Goal: Check status: Check status

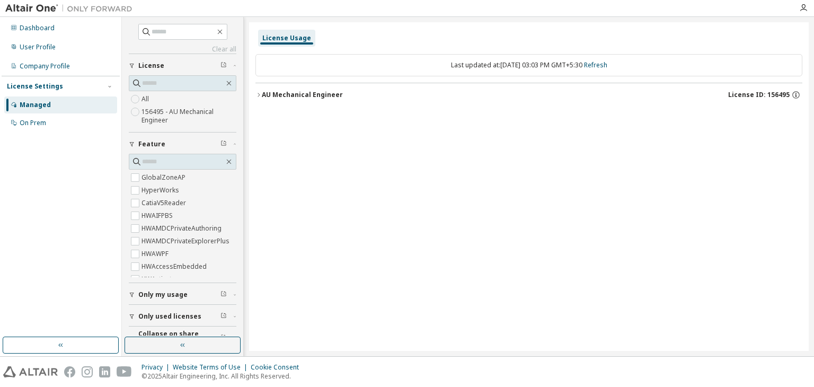
click at [259, 92] on icon "button" at bounding box center [259, 95] width 6 height 6
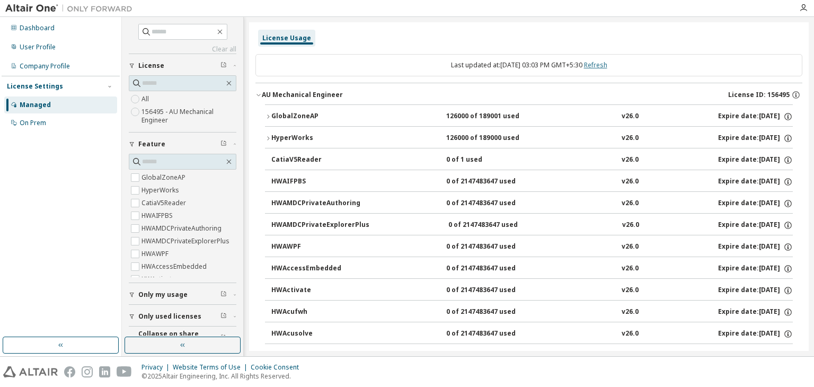
click at [608, 67] on link "Refresh" at bounding box center [595, 64] width 23 height 9
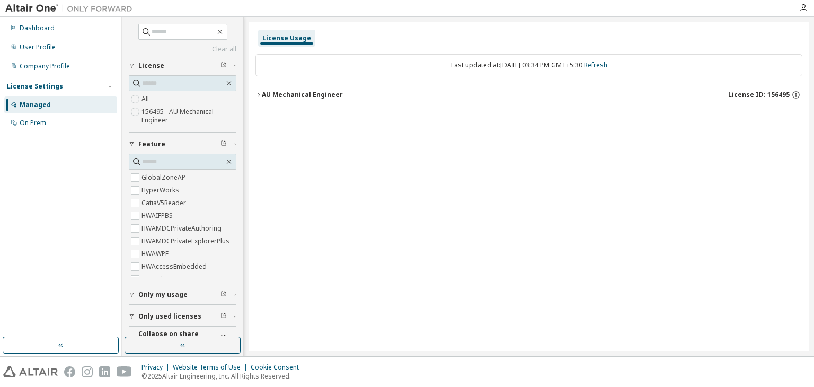
click at [259, 94] on icon "button" at bounding box center [259, 95] width 6 height 6
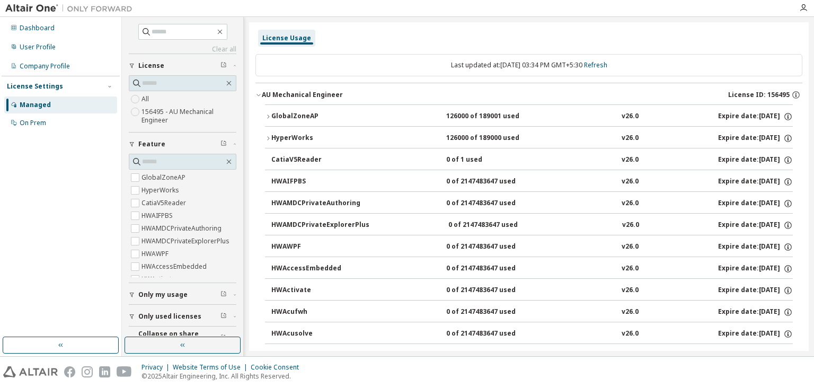
click at [269, 118] on icon "button" at bounding box center [268, 116] width 6 height 6
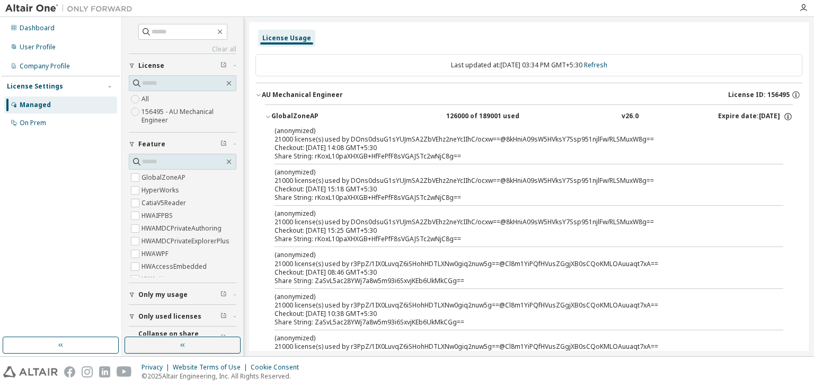
click at [275, 132] on p "(anonymized)" at bounding box center [517, 130] width 484 height 9
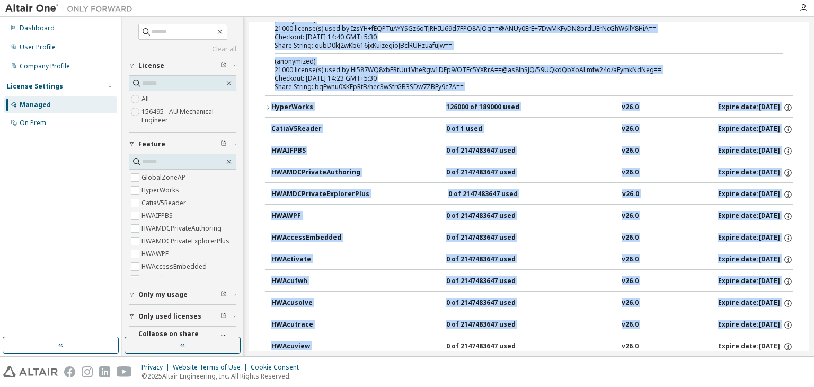
scroll to position [734, 0]
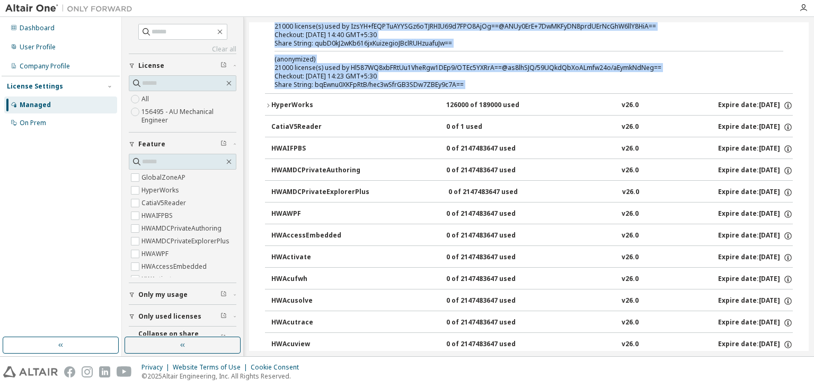
drag, startPoint x: 275, startPoint y: 132, endPoint x: 464, endPoint y: 86, distance: 195.2
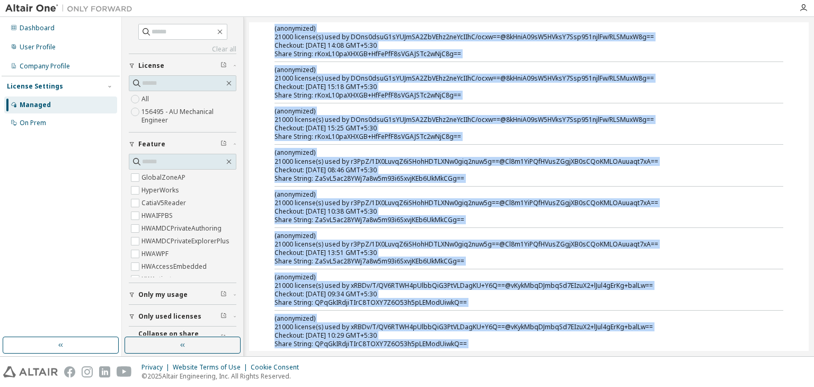
scroll to position [0, 0]
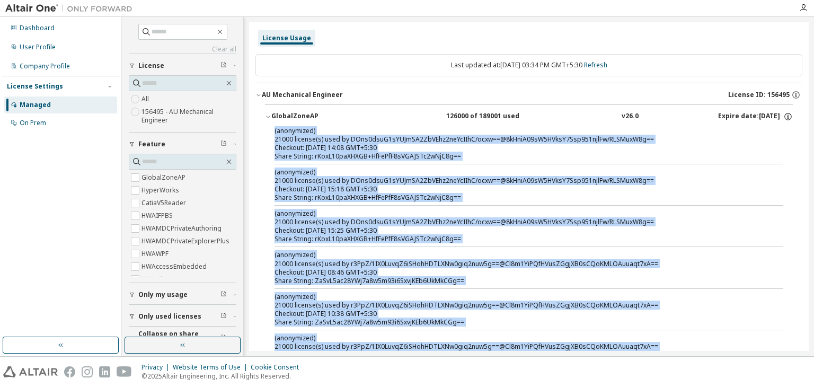
click at [275, 131] on p "(anonymized)" at bounding box center [517, 130] width 484 height 9
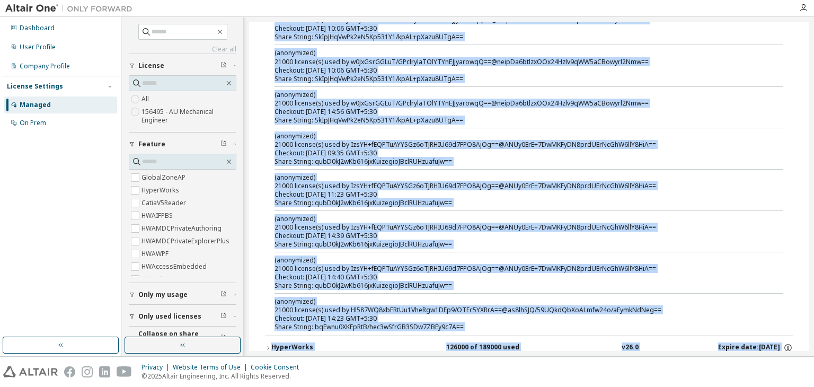
scroll to position [517, 0]
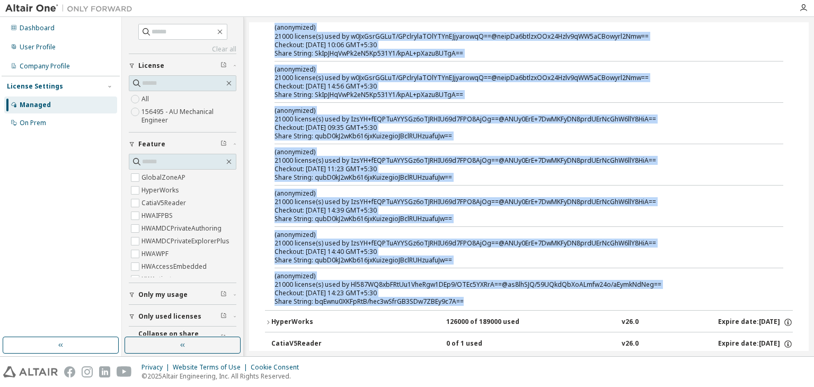
drag, startPoint x: 275, startPoint y: 131, endPoint x: 482, endPoint y: 306, distance: 271.3
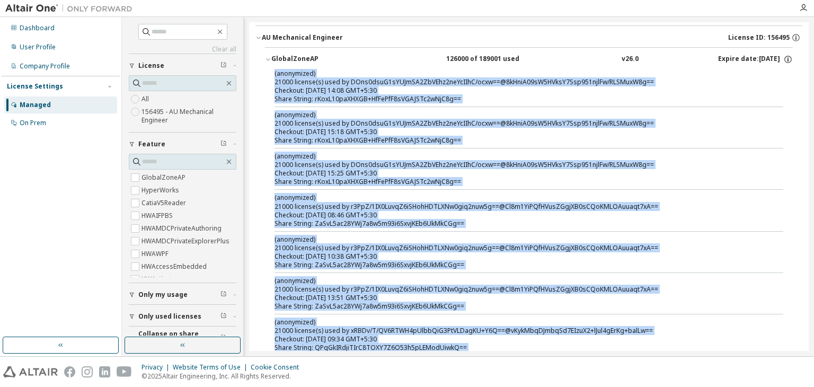
scroll to position [0, 0]
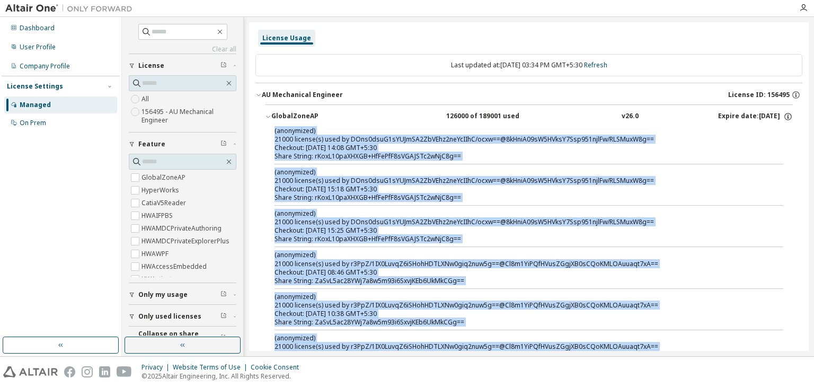
click at [288, 155] on div "Share String: rKoxL10paXHXGB+HfFePfF8sVGAJSTc2wNjC8g==" at bounding box center [517, 156] width 484 height 8
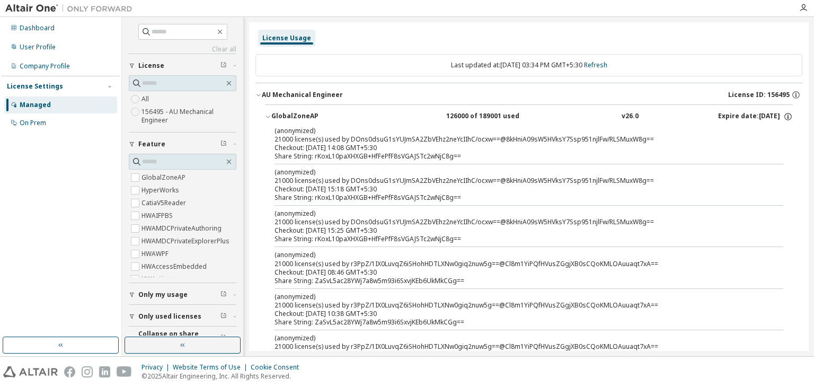
click at [293, 158] on div "Share String: rKoxL10paXHXGB+HfFePfF8sVGAJSTc2wNjC8g==" at bounding box center [517, 156] width 484 height 8
drag, startPoint x: 274, startPoint y: 157, endPoint x: 466, endPoint y: 160, distance: 192.5
drag, startPoint x: 459, startPoint y: 198, endPoint x: 275, endPoint y: 196, distance: 184.0
click at [275, 196] on div "Share String: rKoxL10paXHXGB+HfFePfF8sVGAJSTc2wNjC8g==" at bounding box center [517, 198] width 484 height 8
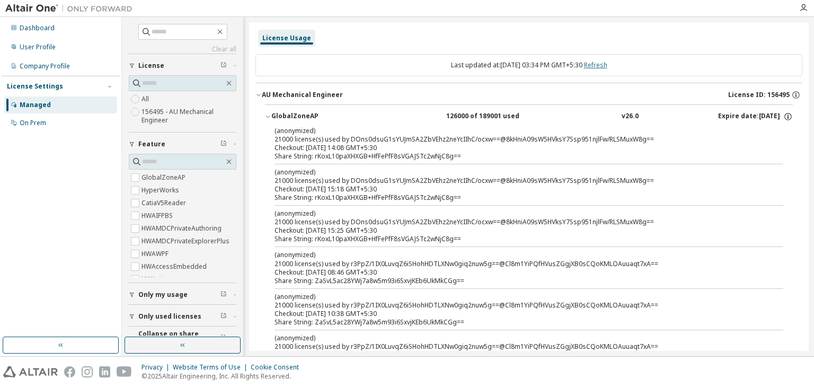
click at [608, 66] on link "Refresh" at bounding box center [595, 64] width 23 height 9
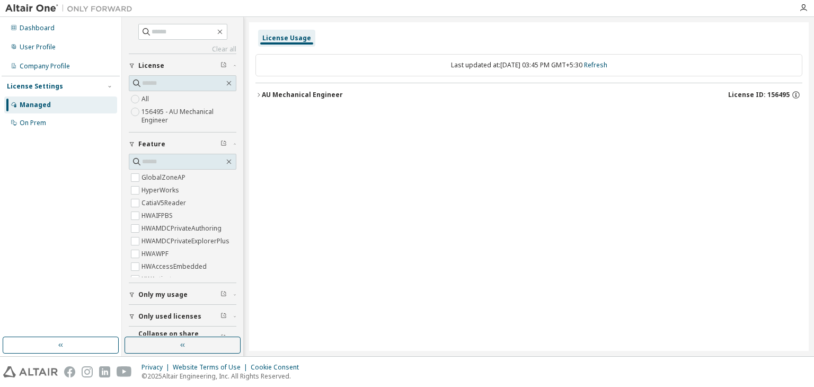
click at [256, 95] on icon "button" at bounding box center [259, 95] width 6 height 6
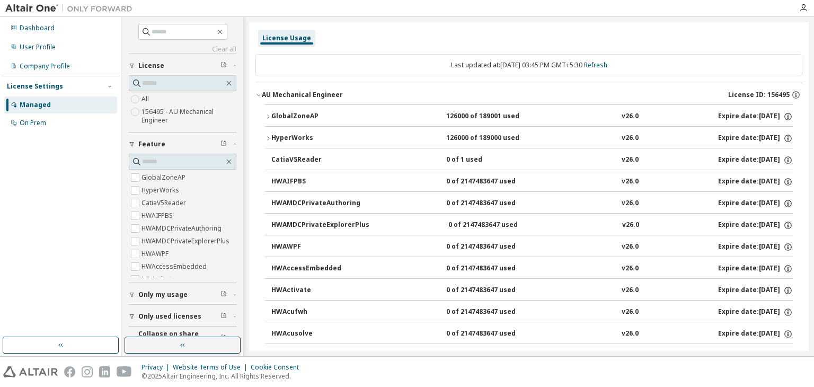
click at [268, 134] on button "HyperWorks 126000 of 189000 used v26.0 Expire date: [DATE]" at bounding box center [529, 138] width 528 height 23
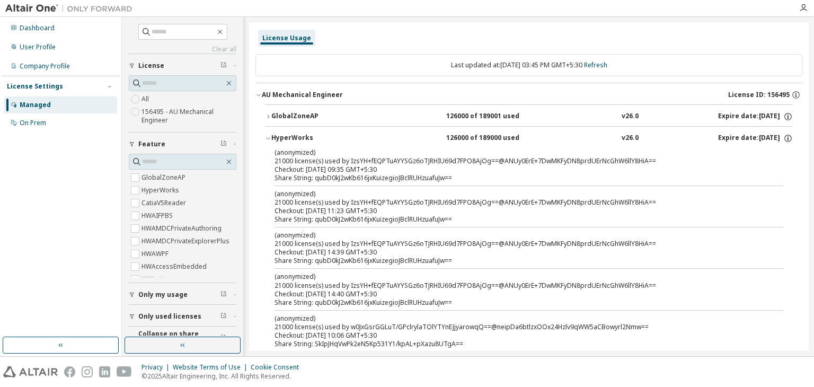
click at [271, 138] on icon "button" at bounding box center [268, 138] width 6 height 6
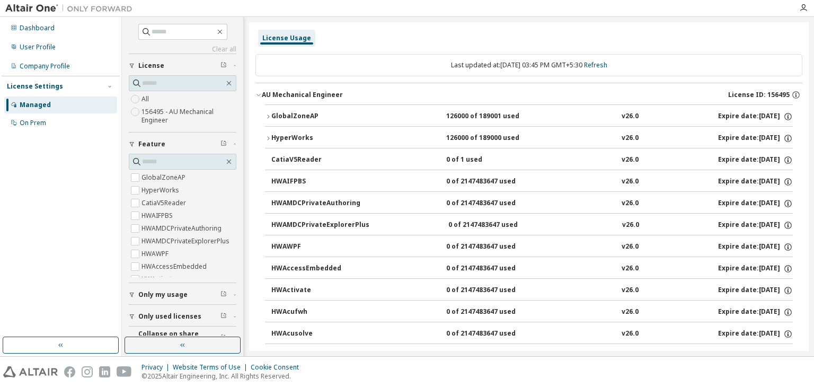
click at [269, 137] on icon "button" at bounding box center [268, 138] width 6 height 6
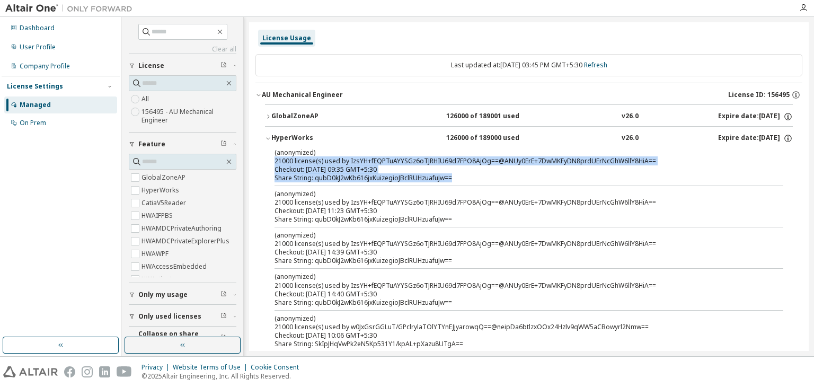
drag, startPoint x: 275, startPoint y: 162, endPoint x: 454, endPoint y: 177, distance: 179.3
click at [454, 177] on div "(anonymized) 21000 license(s) used by IzsYH+fEQPTuAYYSGz6oTJRHIU69d7FPO8AjOg==@…" at bounding box center [517, 165] width 484 height 34
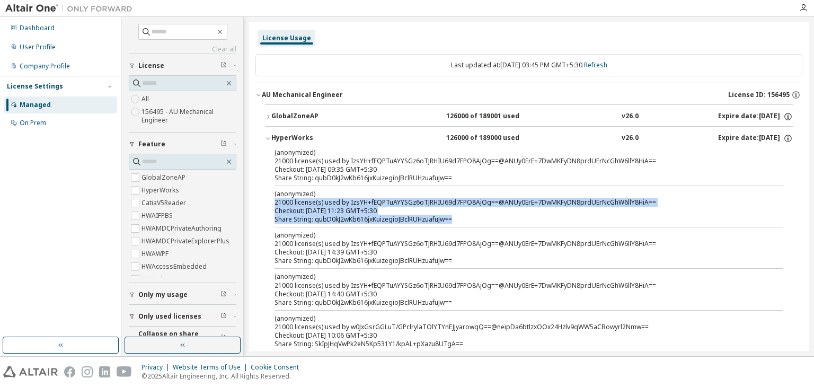
drag, startPoint x: 276, startPoint y: 201, endPoint x: 463, endPoint y: 220, distance: 188.1
click at [463, 220] on div "(anonymized) 21000 license(s) used by IzsYH+fEQPTuAYYSGz6oTJRHIU69d7FPO8AjOg==@…" at bounding box center [517, 206] width 484 height 34
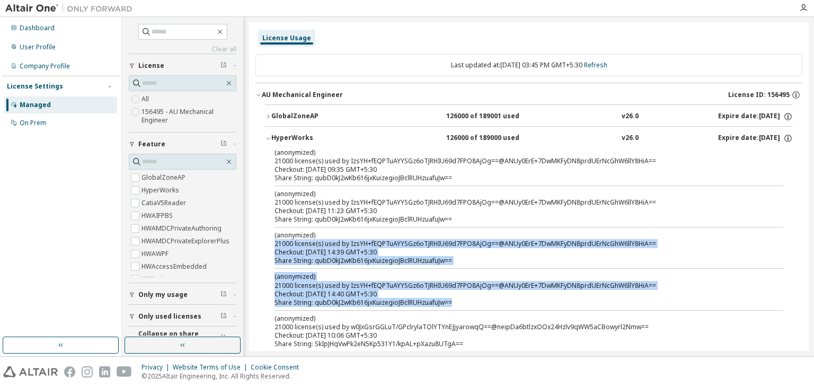
drag, startPoint x: 275, startPoint y: 244, endPoint x: 452, endPoint y: 300, distance: 185.5
click at [275, 285] on div "(anonymized) 21000 license(s) used by IzsYH+fEQPTuAYYSGz6oTJRHIU69d7FPO8AjOg==@…" at bounding box center [517, 280] width 484 height 17
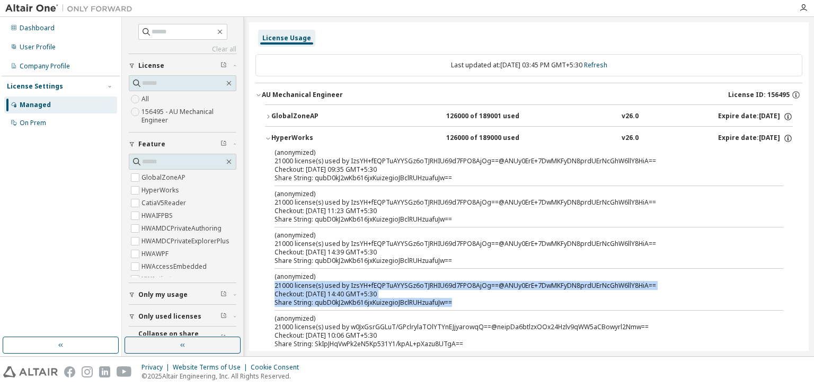
drag, startPoint x: 275, startPoint y: 285, endPoint x: 441, endPoint y: 307, distance: 167.4
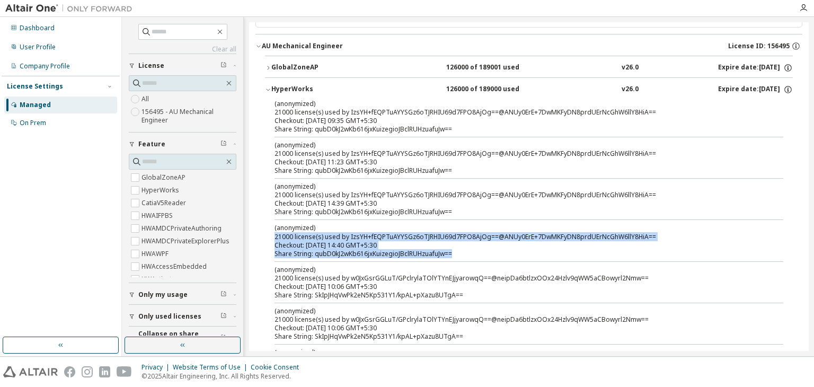
scroll to position [54, 0]
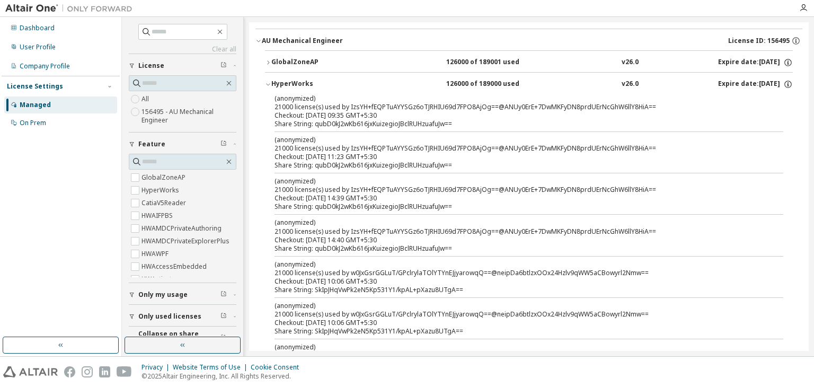
click at [275, 274] on div "(anonymized) 21000 license(s) used by w0JxGsrGGLuT/GPclrylaTOlYTYnEJjyarowqQ==@…" at bounding box center [517, 268] width 484 height 17
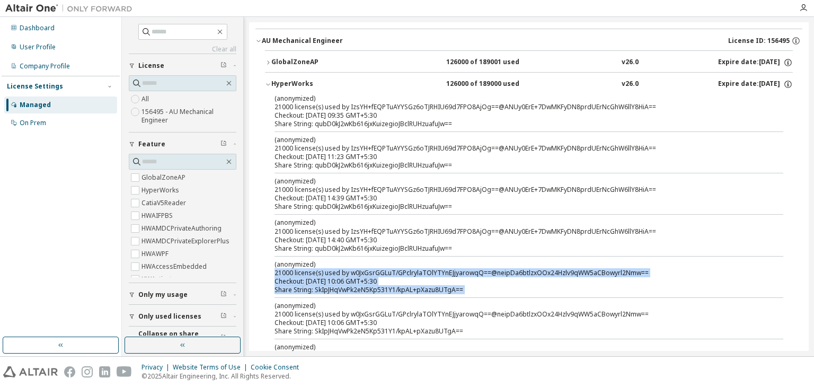
drag, startPoint x: 275, startPoint y: 274, endPoint x: 467, endPoint y: 293, distance: 192.3
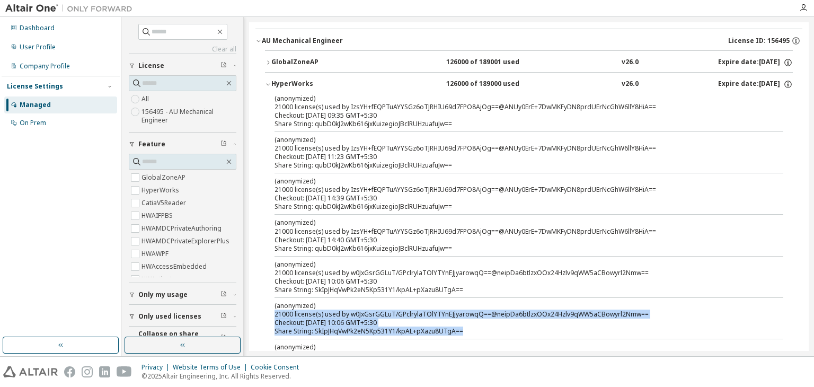
drag, startPoint x: 275, startPoint y: 313, endPoint x: 349, endPoint y: 335, distance: 77.2
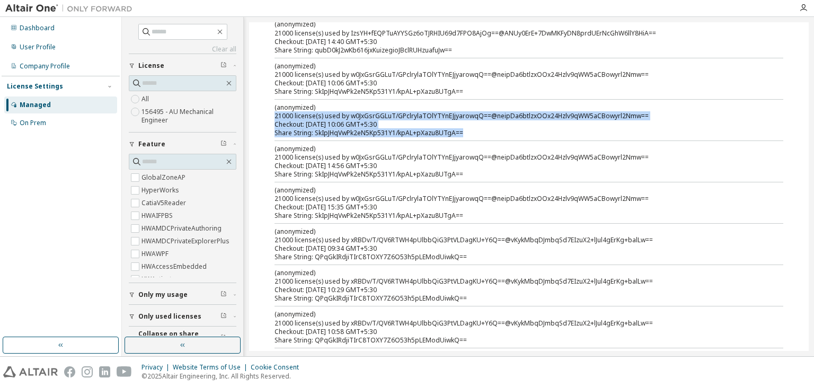
scroll to position [258, 0]
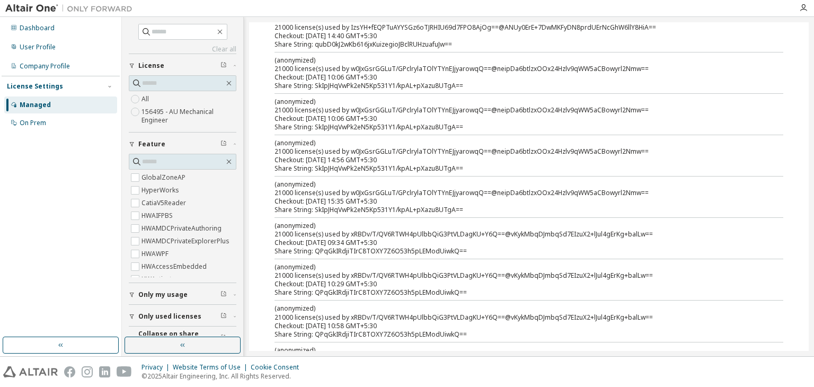
click at [276, 151] on div "(anonymized) 21000 license(s) used by w0JxGsrGGLuT/GPclrylaTOlYTYnEJjyarowqQ==@…" at bounding box center [517, 146] width 484 height 17
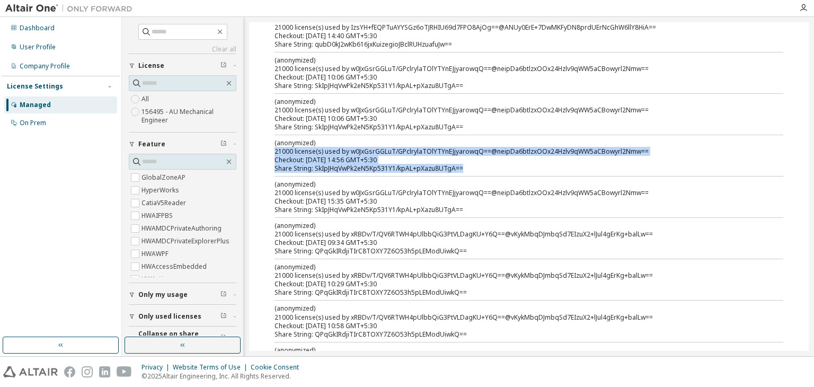
drag, startPoint x: 275, startPoint y: 150, endPoint x: 462, endPoint y: 171, distance: 188.3
click at [462, 171] on div "(anonymized) 21000 license(s) used by w0JxGsrGGLuT/GPclrylaTOlYTYnEJjyarowqQ==@…" at bounding box center [517, 155] width 484 height 34
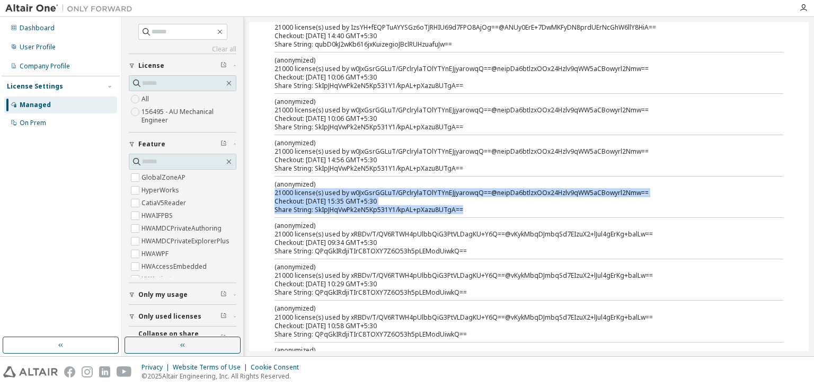
drag, startPoint x: 276, startPoint y: 193, endPoint x: 468, endPoint y: 213, distance: 193.5
click at [468, 213] on div "(anonymized) 21000 license(s) used by IzsYH+fEQPTuAYYSGz6oTJRHIU69d7FPO8AjOg==@…" at bounding box center [529, 261] width 528 height 743
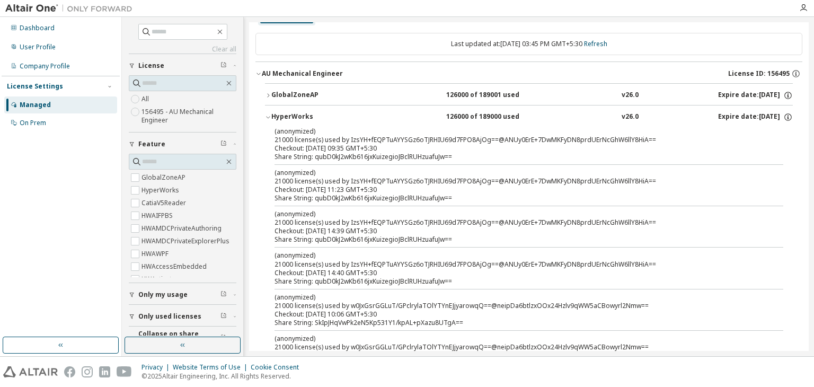
scroll to position [0, 0]
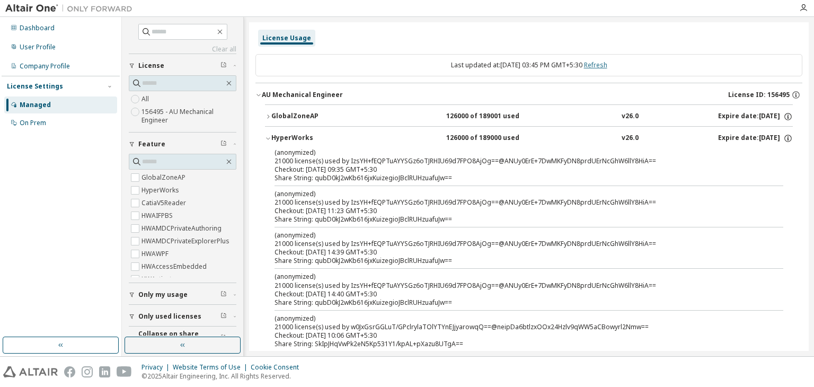
click at [605, 68] on link "Refresh" at bounding box center [595, 64] width 23 height 9
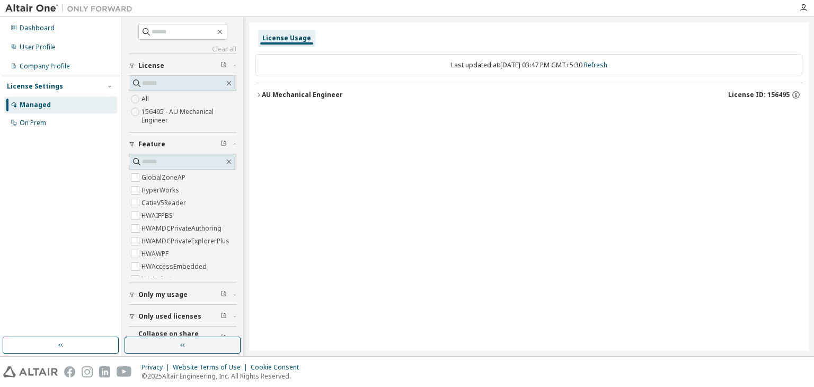
click at [259, 94] on icon "button" at bounding box center [259, 95] width 2 height 4
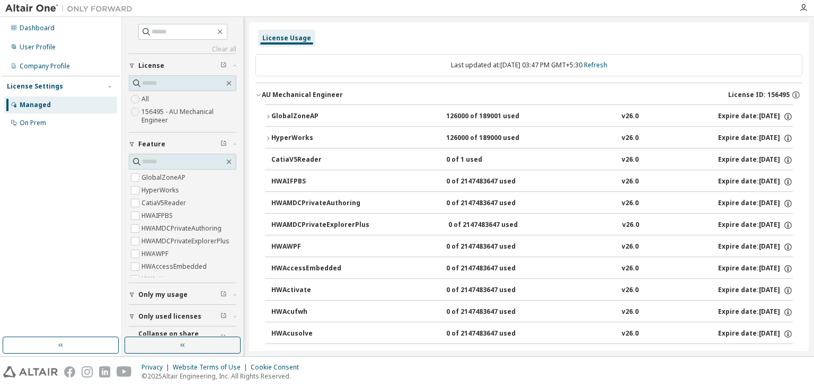
click at [268, 118] on icon "button" at bounding box center [268, 116] width 6 height 6
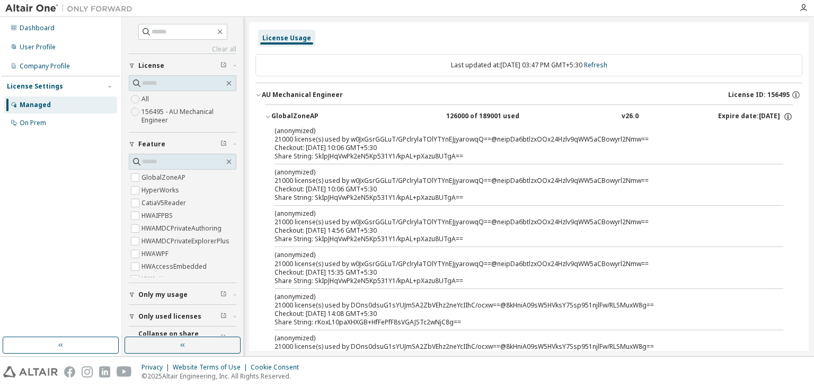
click at [268, 118] on icon "button" at bounding box center [268, 116] width 6 height 6
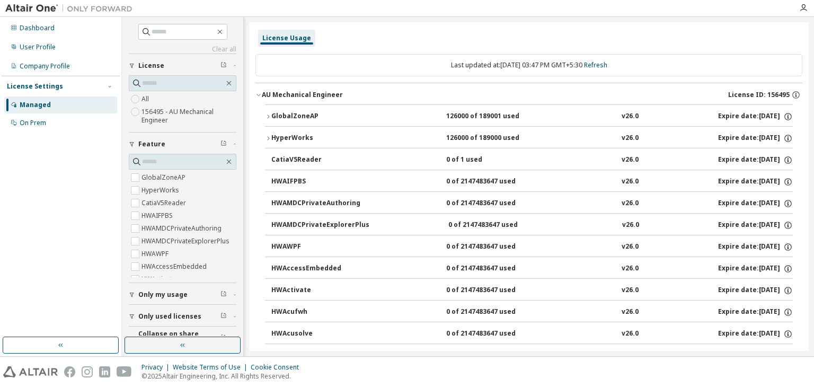
click at [269, 115] on icon "button" at bounding box center [268, 116] width 6 height 6
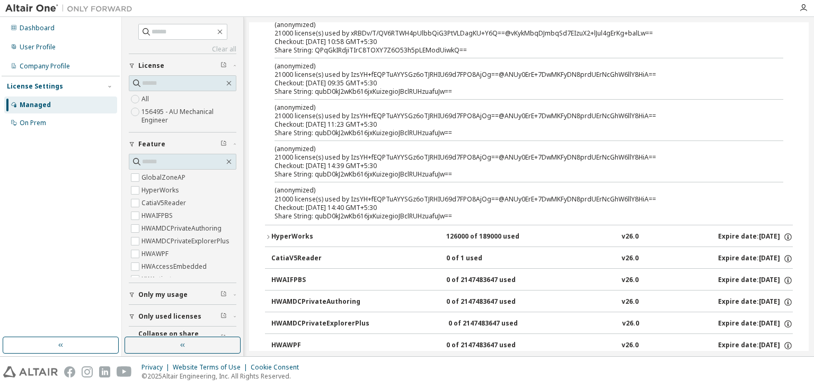
scroll to position [646, 0]
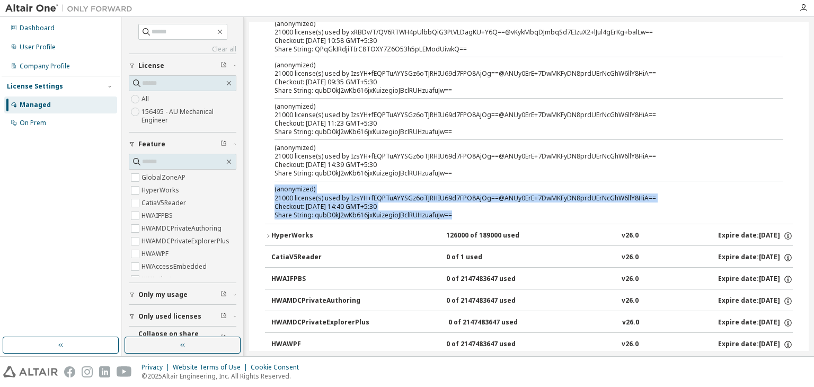
drag, startPoint x: 275, startPoint y: 187, endPoint x: 456, endPoint y: 212, distance: 183.0
click at [456, 212] on div "(anonymized) 21000 license(s) used by IzsYH+fEQPTuAYYSGz6oTJRHIU69d7FPO8AjOg==@…" at bounding box center [517, 202] width 484 height 34
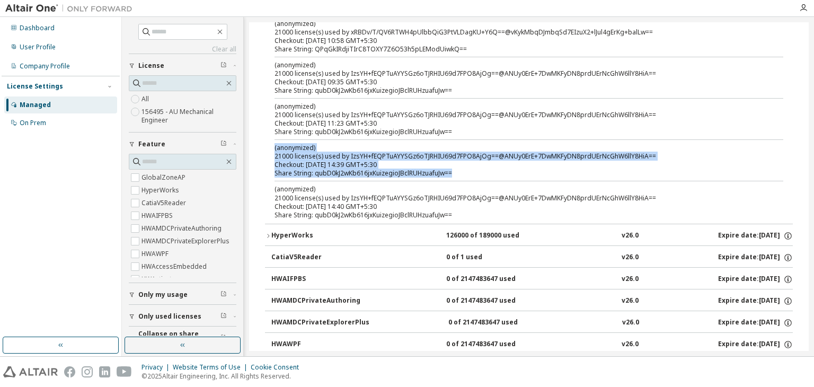
drag, startPoint x: 455, startPoint y: 171, endPoint x: 275, endPoint y: 147, distance: 182.4
click at [275, 147] on div "(anonymized) 21000 license(s) used by IzsYH+fEQPTuAYYSGz6oTJRHIU69d7FPO8AjOg==@…" at bounding box center [517, 160] width 484 height 34
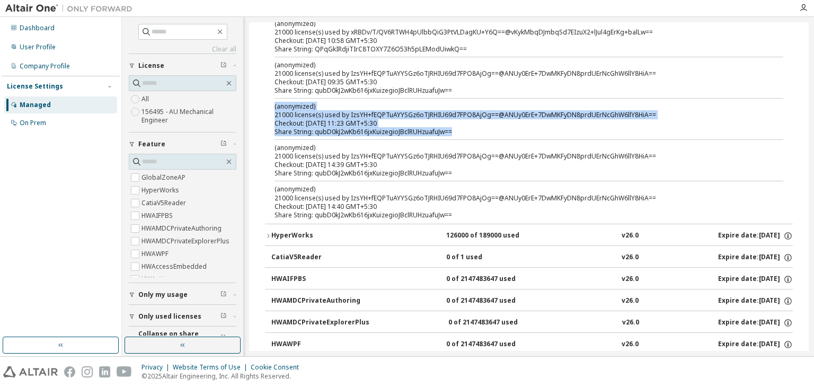
drag, startPoint x: 275, startPoint y: 103, endPoint x: 462, endPoint y: 134, distance: 189.6
click at [462, 134] on div "(anonymized) 21000 license(s) used by IzsYH+fEQPTuAYYSGz6oTJRHIU69d7FPO8AjOg==@…" at bounding box center [517, 119] width 484 height 34
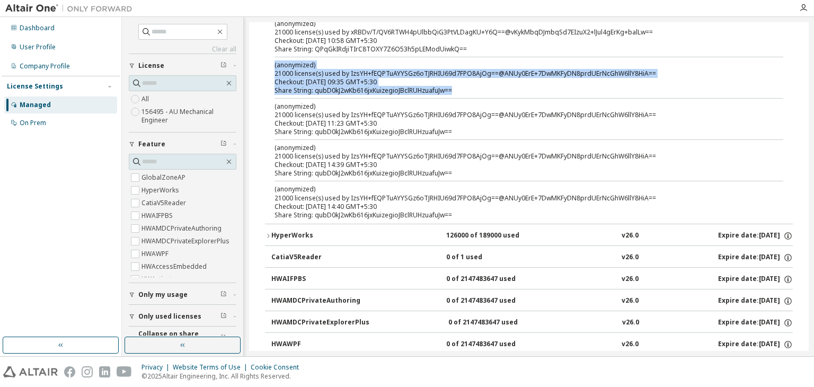
drag, startPoint x: 455, startPoint y: 92, endPoint x: 274, endPoint y: 64, distance: 183.5
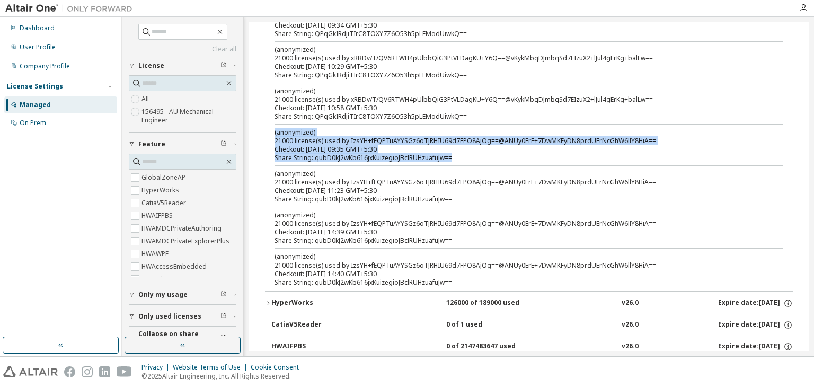
scroll to position [575, 0]
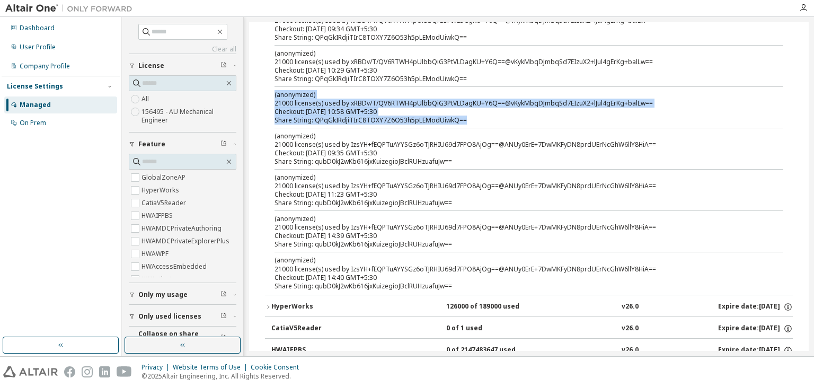
drag, startPoint x: 274, startPoint y: 93, endPoint x: 466, endPoint y: 118, distance: 193.5
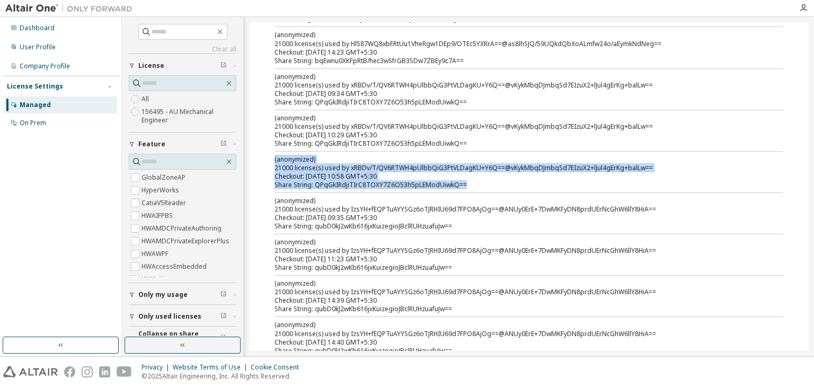
scroll to position [508, 0]
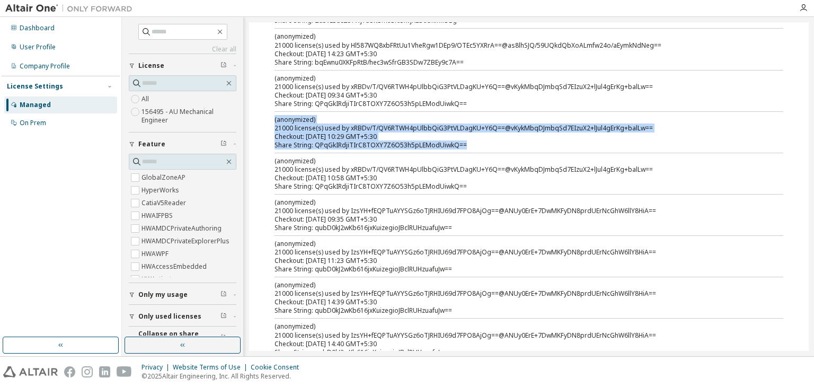
drag, startPoint x: 275, startPoint y: 117, endPoint x: 469, endPoint y: 146, distance: 196.7
click at [469, 146] on div "(anonymized) 21000 license(s) used by xRBDv/T/QV6RTWH4pUlbbQiG3PtVLDagKU+Y6Q==@…" at bounding box center [517, 132] width 484 height 34
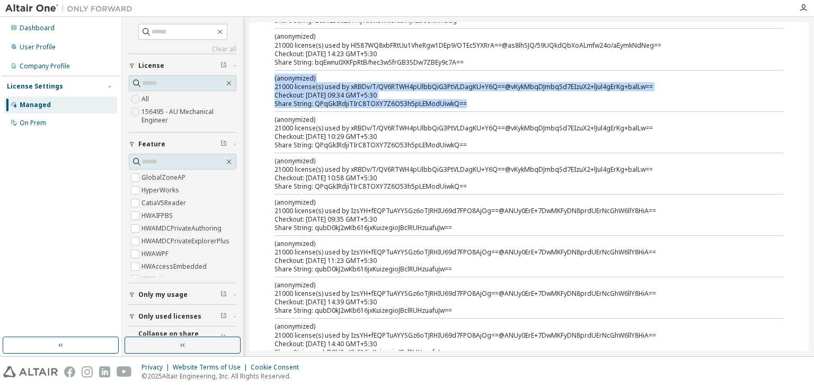
drag, startPoint x: 274, startPoint y: 77, endPoint x: 461, endPoint y: 100, distance: 188.6
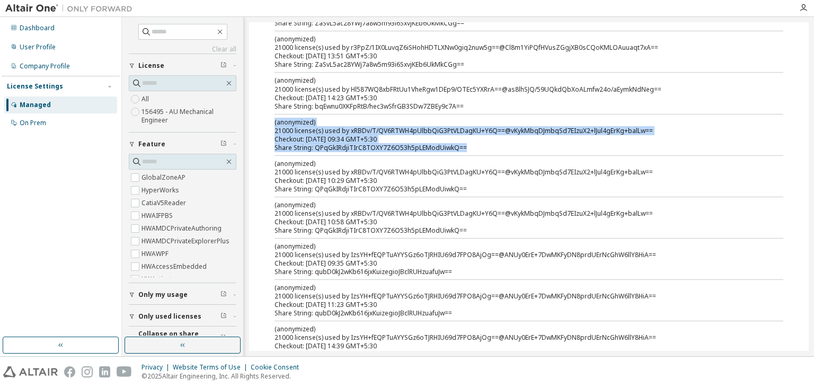
scroll to position [464, 0]
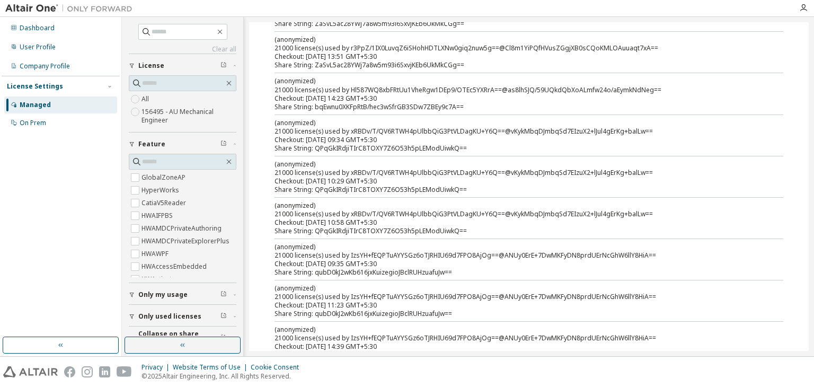
click at [276, 89] on div "(anonymized) 21000 license(s) used by Hl587WQ8xbFRtUu1VheRgw1DEp9/OTEc5YXRrA==@…" at bounding box center [517, 84] width 484 height 17
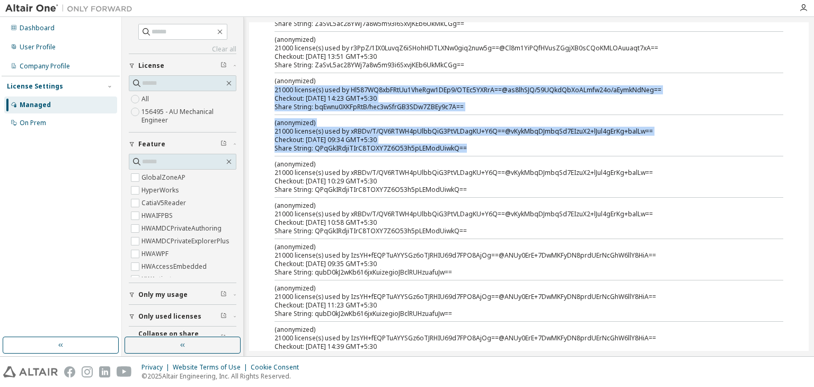
drag, startPoint x: 276, startPoint y: 89, endPoint x: 461, endPoint y: 147, distance: 194.5
click at [461, 147] on div "(anonymized) 21000 license(s) used by w0JxGsrGGLuT/GPclrylaTOlYTYnEJjyarowqQ==@…" at bounding box center [529, 33] width 528 height 743
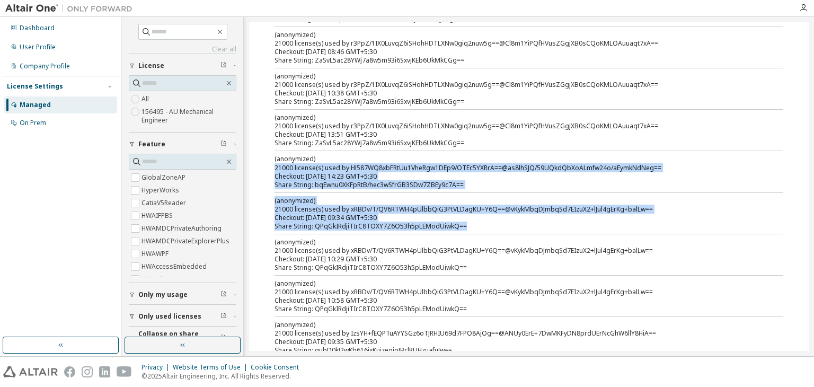
scroll to position [385, 0]
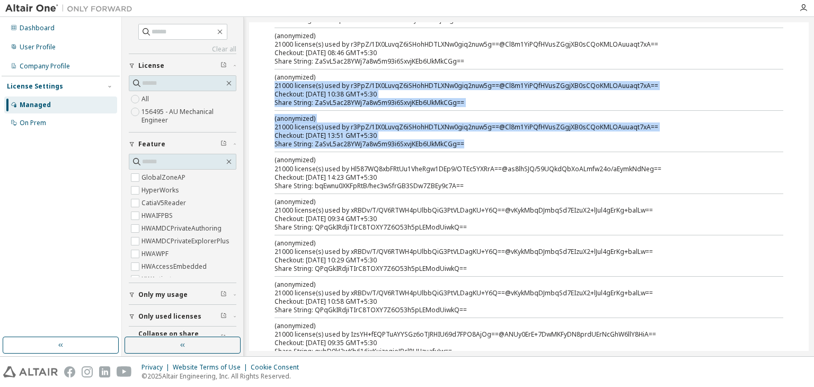
drag, startPoint x: 275, startPoint y: 85, endPoint x: 475, endPoint y: 144, distance: 207.9
click at [475, 144] on div "(anonymized) 21000 license(s) used by w0JxGsrGGLuT/GPclrylaTOlYTYnEJjyarowqQ==@…" at bounding box center [529, 112] width 528 height 743
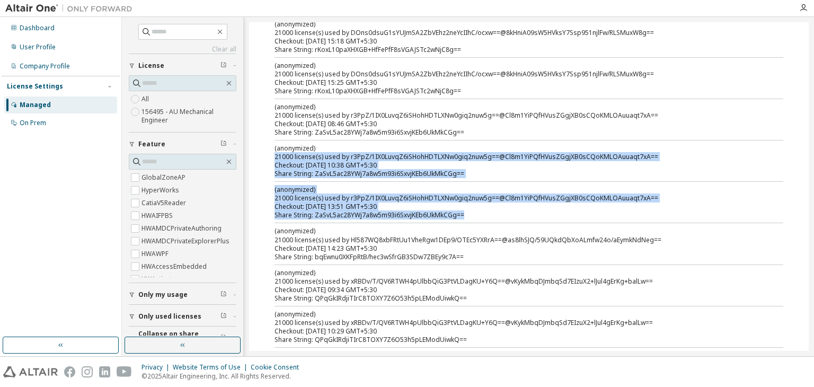
scroll to position [299, 0]
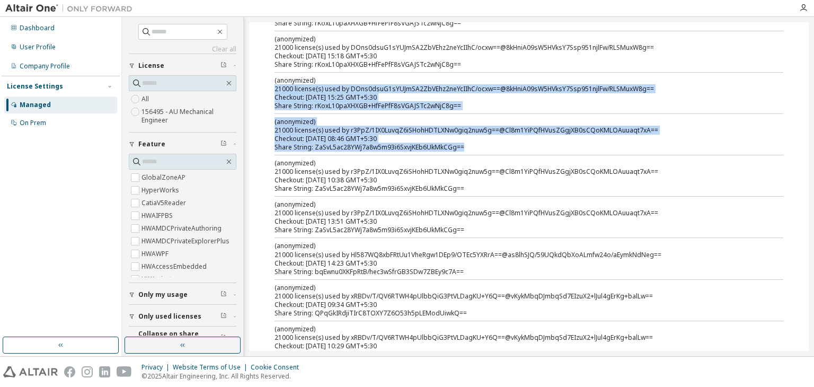
drag, startPoint x: 274, startPoint y: 89, endPoint x: 450, endPoint y: 153, distance: 187.0
click at [450, 153] on div "(anonymized) 21000 license(s) used by w0JxGsrGGLuT/GPclrylaTOlYTYnEJjyarowqQ==@…" at bounding box center [529, 198] width 528 height 743
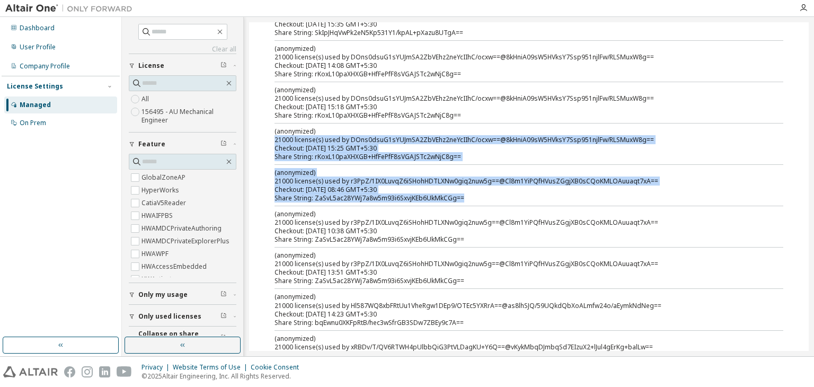
scroll to position [235, 0]
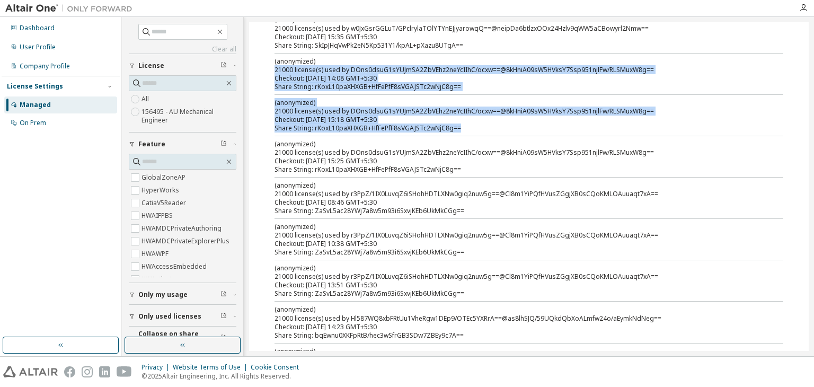
drag, startPoint x: 274, startPoint y: 69, endPoint x: 471, endPoint y: 131, distance: 206.1
click at [471, 131] on div "(anonymized) 21000 license(s) used by w0JxGsrGGLuT/GPclrylaTOlYTYnEJjyarowqQ==@…" at bounding box center [529, 262] width 528 height 743
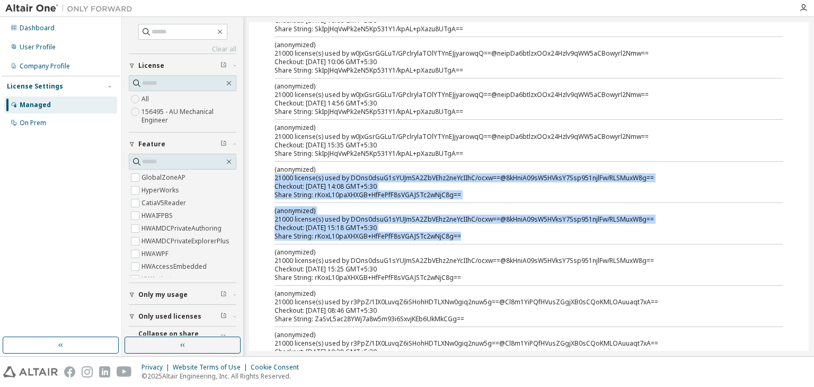
scroll to position [127, 0]
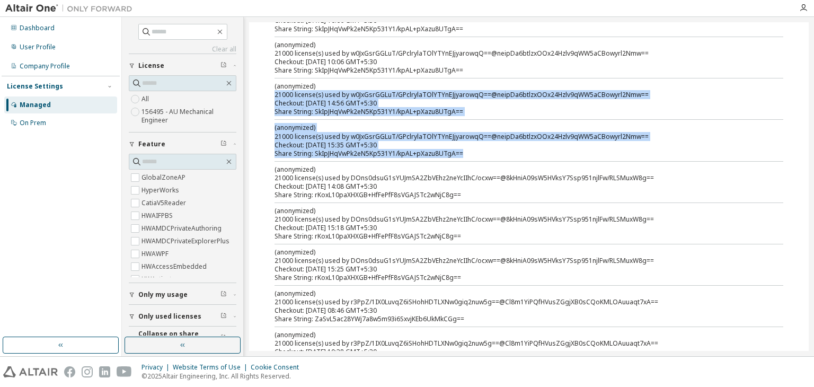
drag, startPoint x: 275, startPoint y: 94, endPoint x: 467, endPoint y: 151, distance: 200.3
click at [467, 151] on div "(anonymized) 21000 license(s) used by w0JxGsrGGLuT/GPclrylaTOlYTYnEJjyarowqQ==@…" at bounding box center [529, 370] width 528 height 743
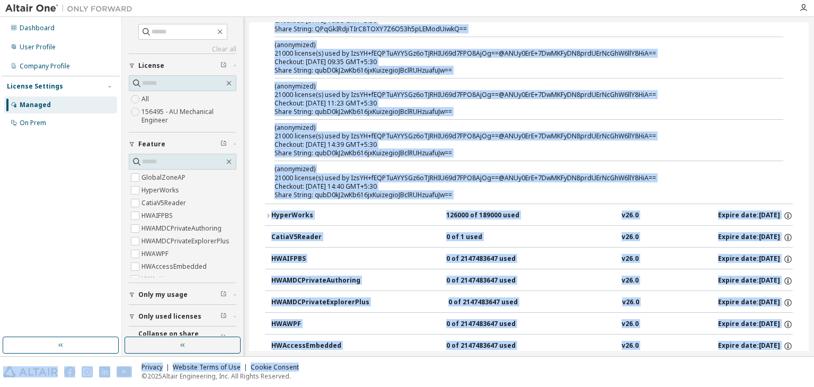
scroll to position [712, 0]
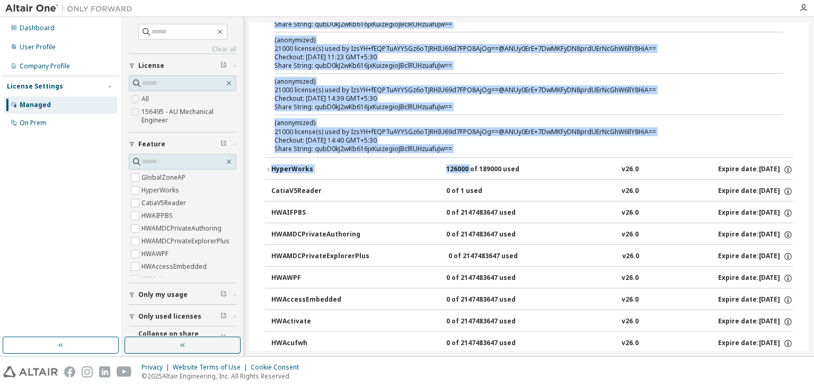
drag, startPoint x: 274, startPoint y: 86, endPoint x: 466, endPoint y: 155, distance: 203.9
click at [456, 147] on div "Share String: qubD0kJ2wKb616jxKuizegioJBclRUHzuafuJw==" at bounding box center [517, 149] width 484 height 8
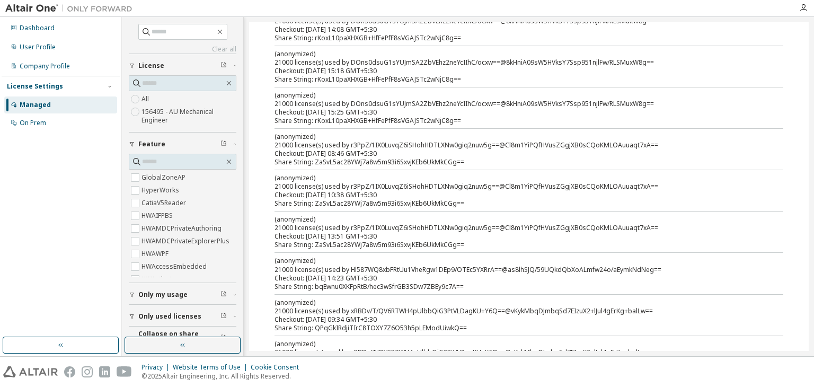
scroll to position [0, 0]
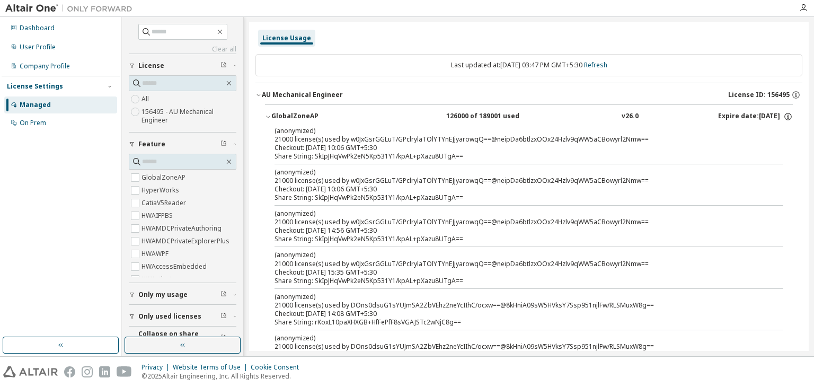
click at [57, 226] on div "Dashboard User Profile Company Profile License Settings Managed On Prem" at bounding box center [61, 177] width 118 height 317
